Goal: Information Seeking & Learning: Learn about a topic

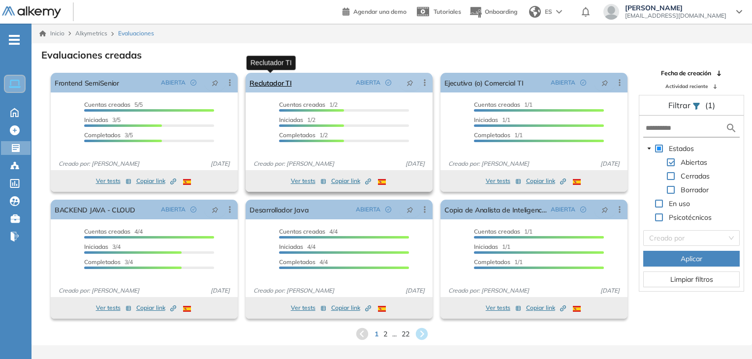
click at [267, 83] on link "Reclutador TI" at bounding box center [271, 83] width 42 height 20
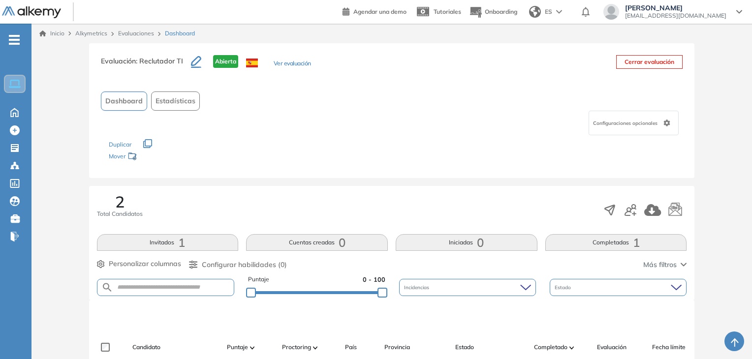
scroll to position [188, 0]
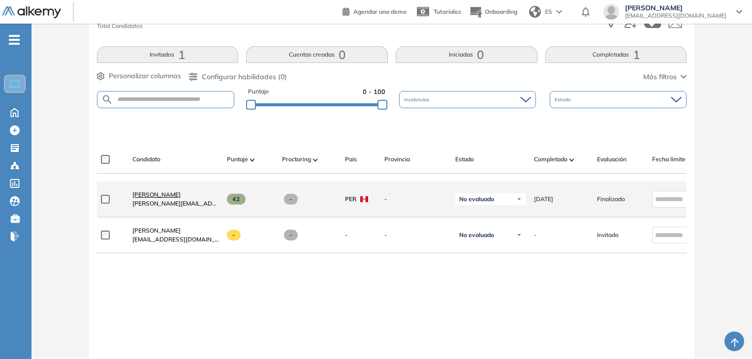
click at [201, 193] on link "Robinson Fernández Concepción" at bounding box center [175, 194] width 87 height 9
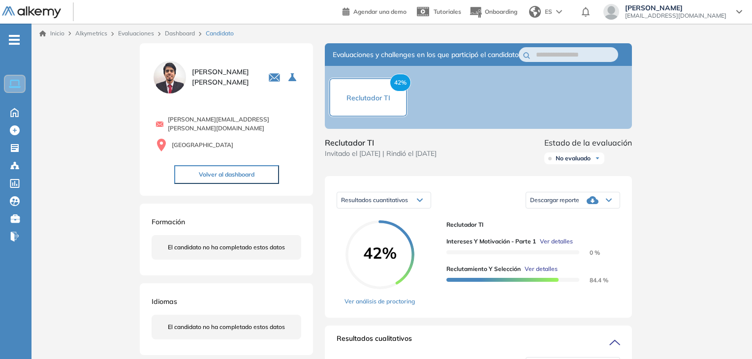
scroll to position [196, 0]
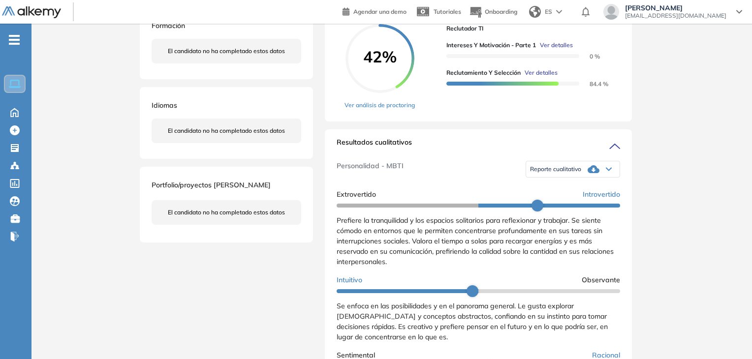
click at [536, 77] on span "Ver detalles" at bounding box center [541, 72] width 33 height 9
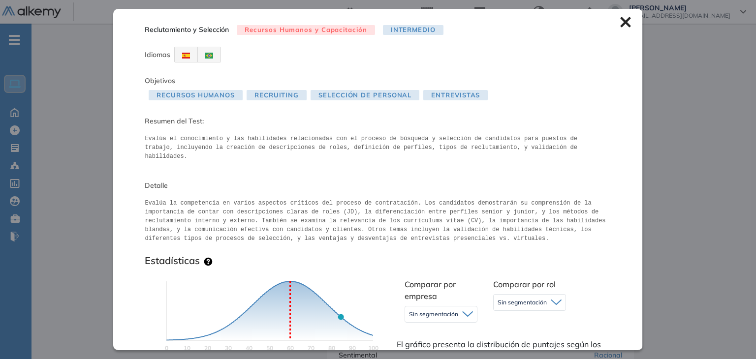
click at [610, 25] on div "Reclutamiento y Selección Recursos Humanos y Capacitación Intermedio Idiomas Ob…" at bounding box center [377, 179] width 529 height 341
click at [616, 28] on div "Reclutamiento y Selección Recursos Humanos y Capacitación Intermedio Idiomas Ob…" at bounding box center [377, 179] width 529 height 341
click at [620, 26] on icon at bounding box center [625, 22] width 11 height 11
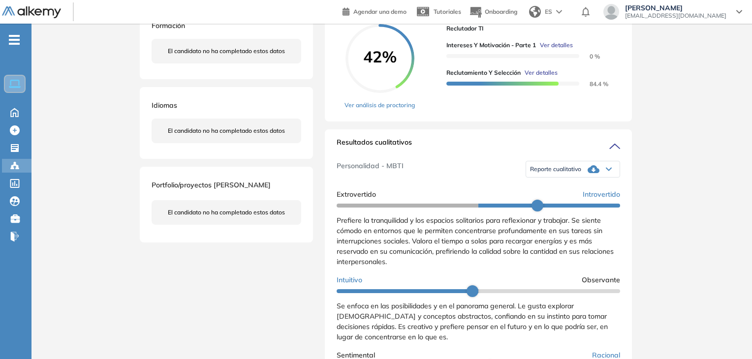
click at [13, 161] on icon at bounding box center [15, 166] width 10 height 10
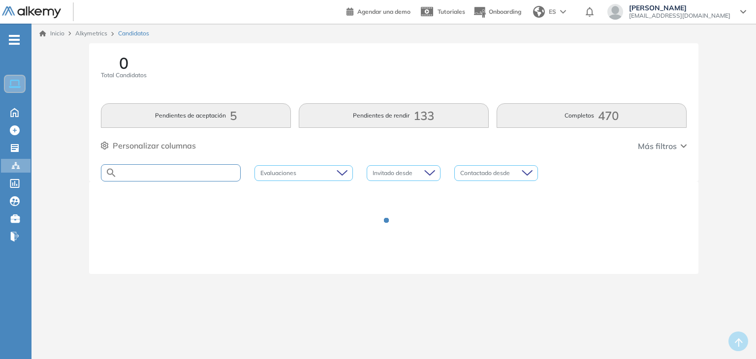
click at [218, 174] on input "text" at bounding box center [178, 172] width 123 height 7
type input "**"
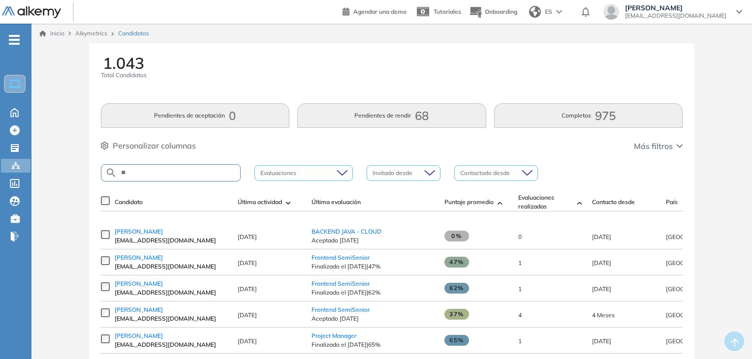
type input "*"
type input "*****"
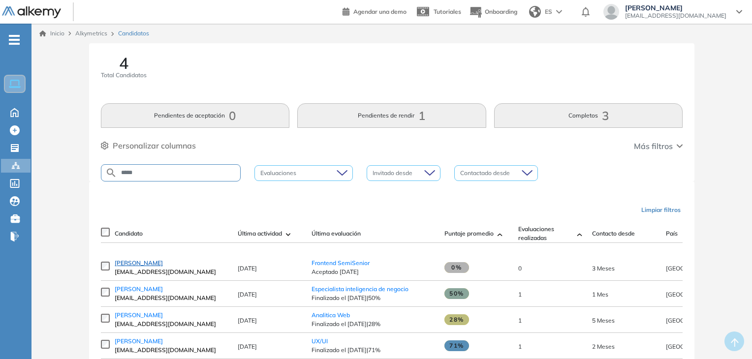
click at [149, 264] on span "[PERSON_NAME]" at bounding box center [139, 262] width 48 height 7
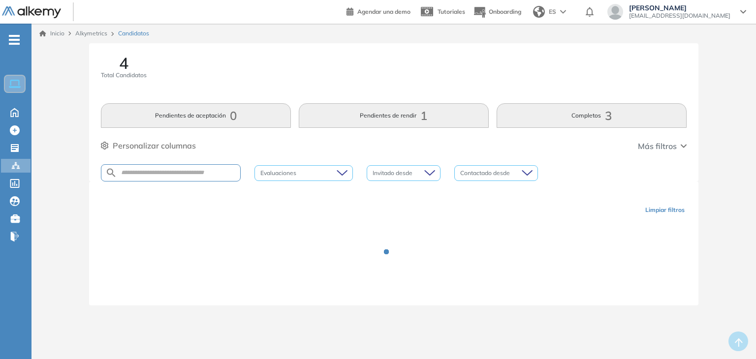
click at [187, 178] on div at bounding box center [171, 172] width 140 height 17
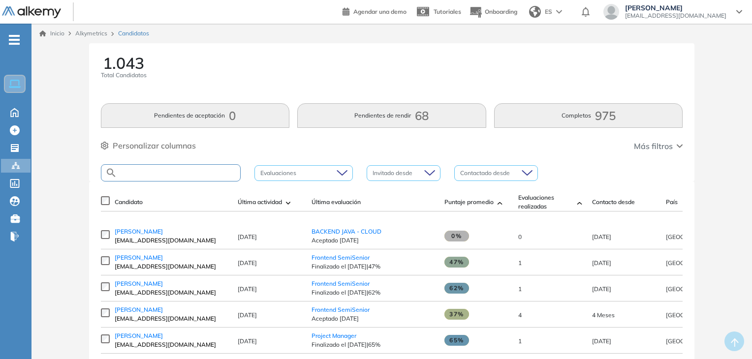
click at [168, 172] on input "text" at bounding box center [178, 172] width 123 height 7
type input "*****"
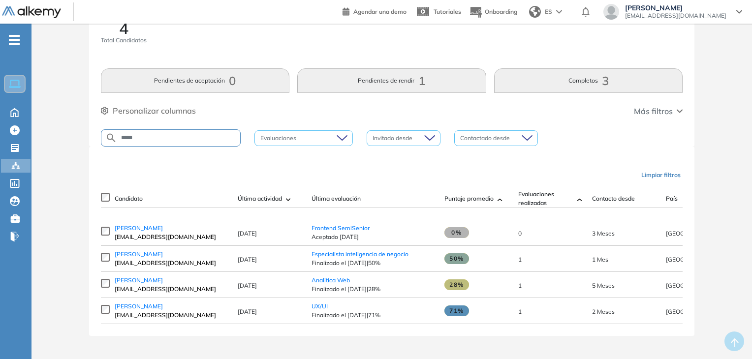
scroll to position [39, 0]
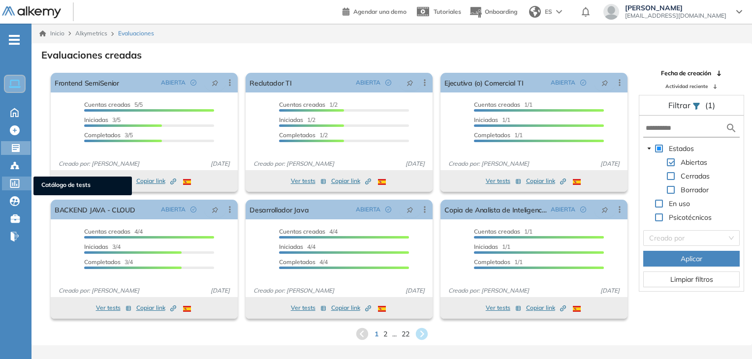
click at [15, 181] on icon at bounding box center [14, 183] width 9 height 9
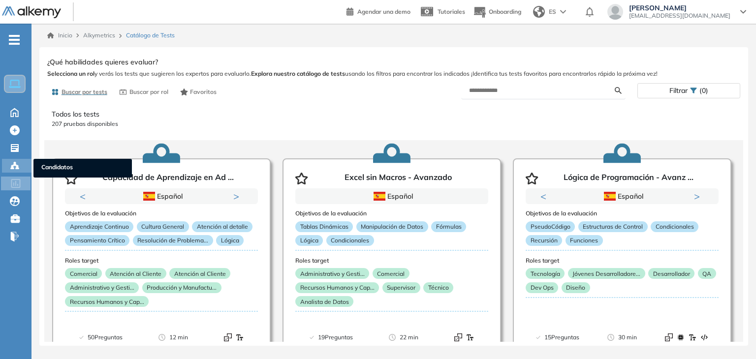
click at [11, 172] on div "Candidatos Candidatos" at bounding box center [17, 166] width 30 height 14
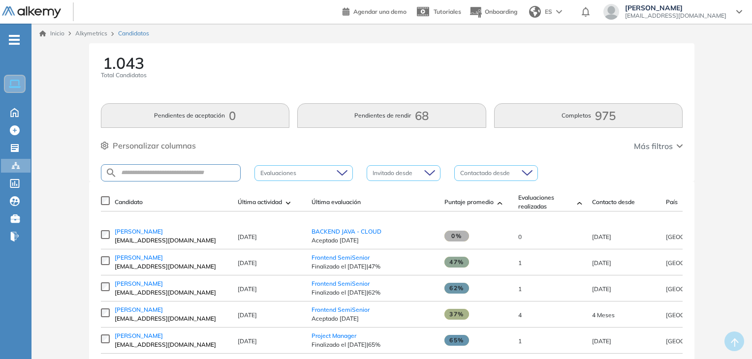
click at [159, 177] on div at bounding box center [171, 172] width 140 height 17
click at [155, 173] on input "text" at bounding box center [178, 172] width 123 height 7
paste input "**********"
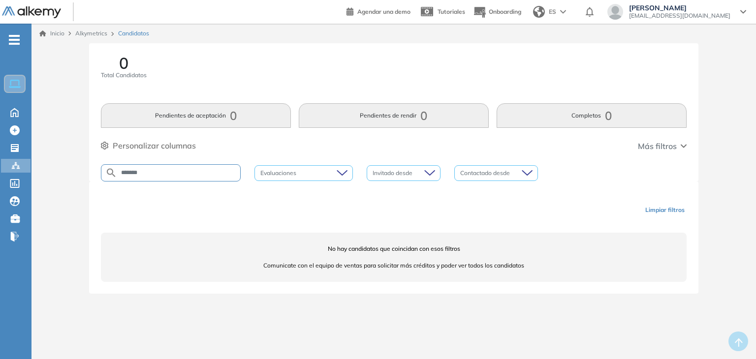
type input "******"
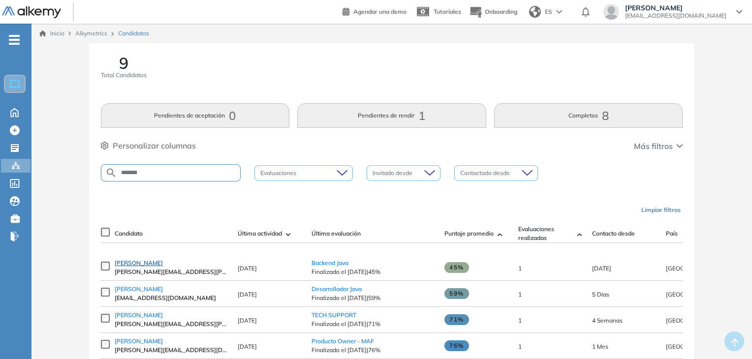
click at [121, 267] on span "[PERSON_NAME]" at bounding box center [139, 262] width 48 height 7
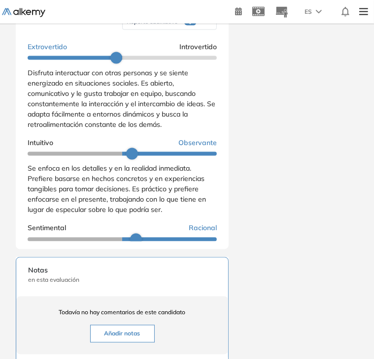
scroll to position [763, 0]
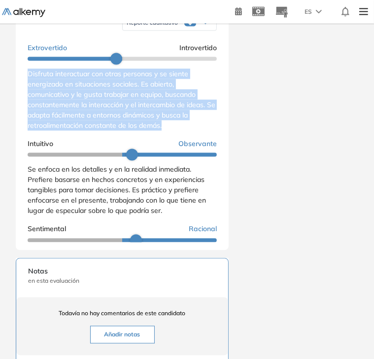
drag, startPoint x: 28, startPoint y: 91, endPoint x: 174, endPoint y: 142, distance: 154.9
click at [174, 131] on div "Disfruta interactuar con otras personas y se siente energizado en situaciones s…" at bounding box center [122, 100] width 189 height 62
copy span "Disfruta interactuar con otras personas y se siente energizado en situaciones s…"
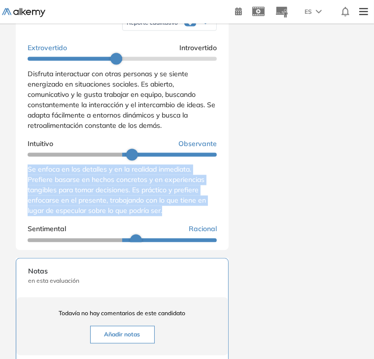
drag, startPoint x: 26, startPoint y: 186, endPoint x: 163, endPoint y: 230, distance: 144.5
click at [163, 230] on div "Resultados cualitativos Personalidad - MBTI Reporte cualitativo Reporte con Afi…" at bounding box center [122, 117] width 213 height 268
copy span "Se enfoca en los detalles y en la realidad inmediata. Prefiere basarse en hecho…"
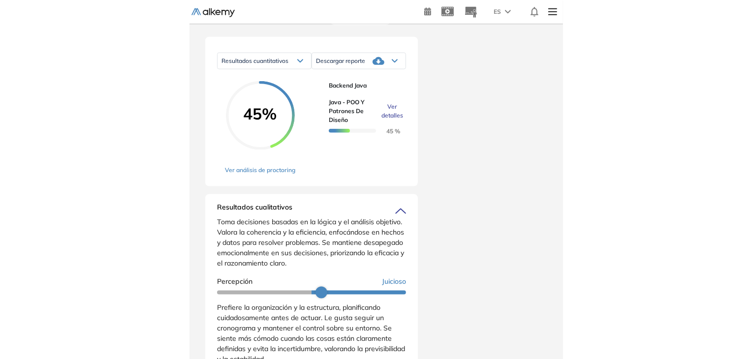
scroll to position [173, 0]
